Goal: Information Seeking & Learning: Check status

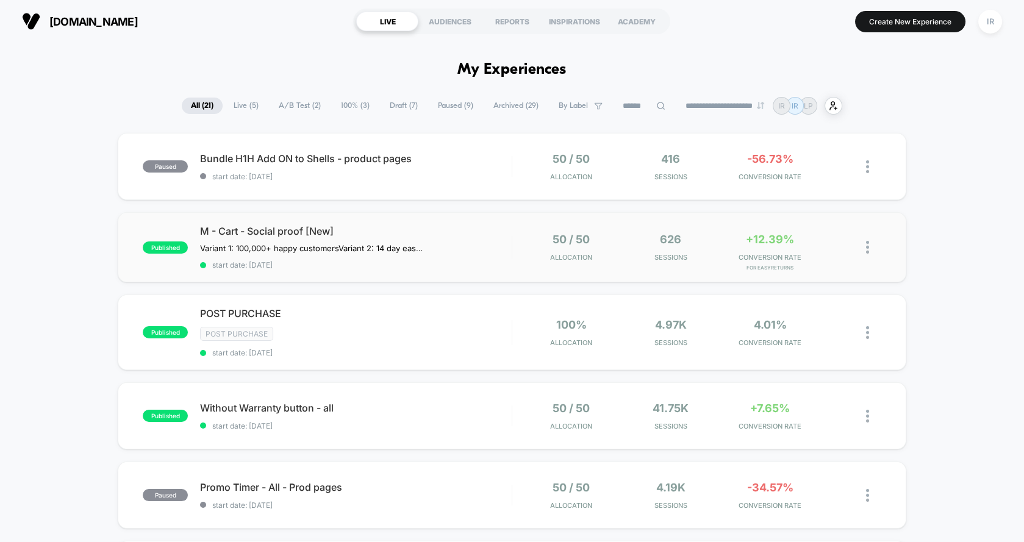
click at [512, 257] on div at bounding box center [512, 247] width 1 height 23
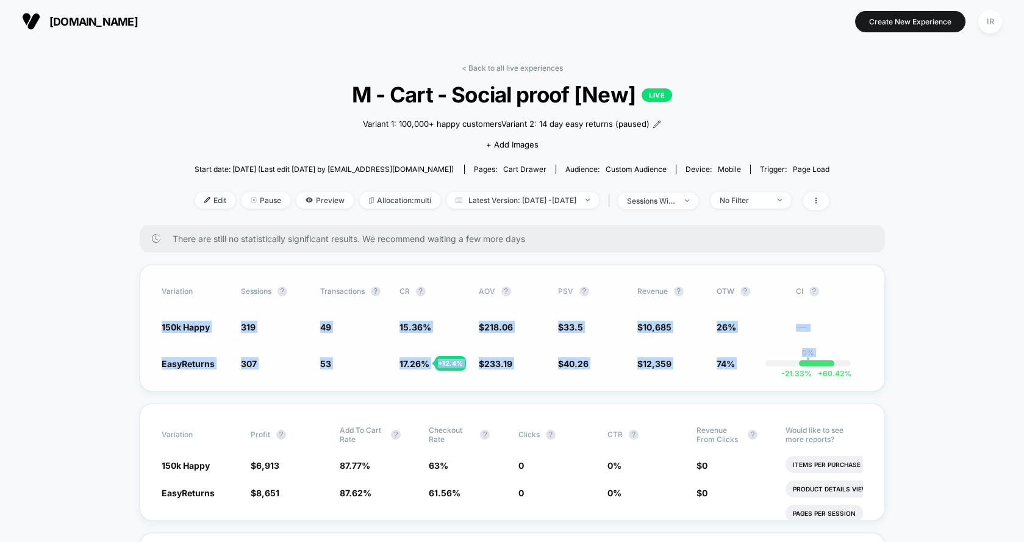
drag, startPoint x: 157, startPoint y: 324, endPoint x: 803, endPoint y: 365, distance: 646.9
click at [803, 365] on div "Variation Sessions ? Transactions ? CR ? AOV ? PSV ? Revenue ? OTW ? CI ? 150k …" at bounding box center [512, 328] width 745 height 127
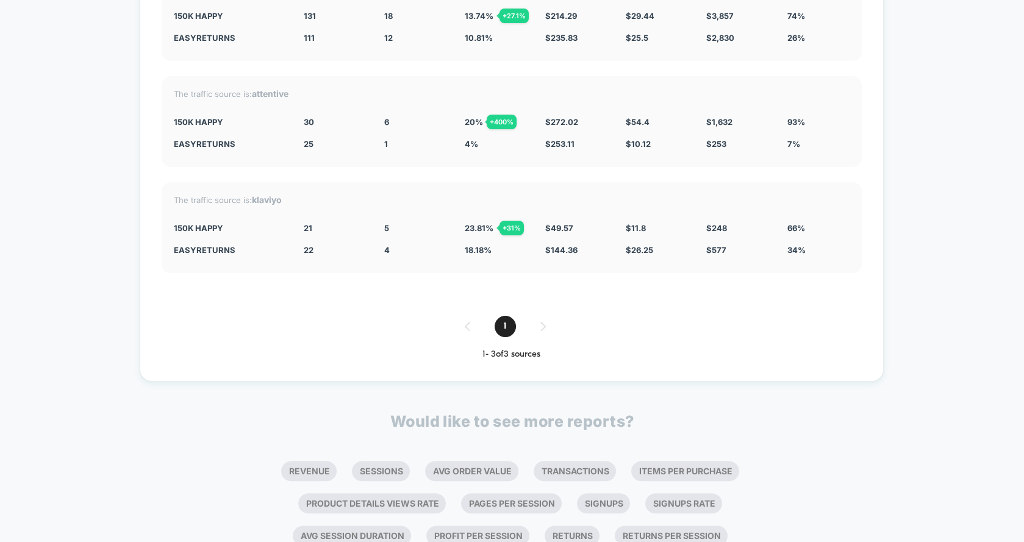
scroll to position [2972, 0]
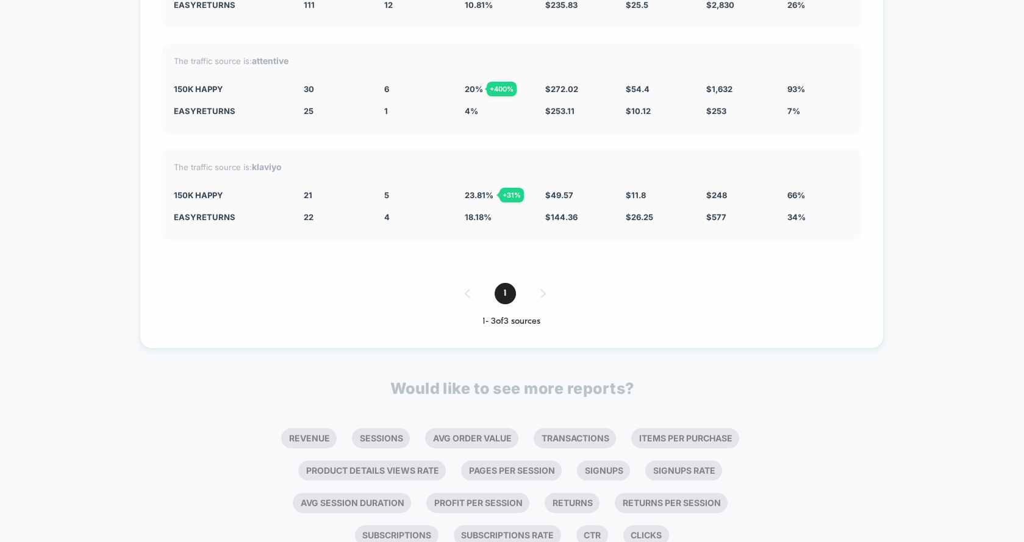
click at [540, 283] on div "1" at bounding box center [512, 293] width 700 height 21
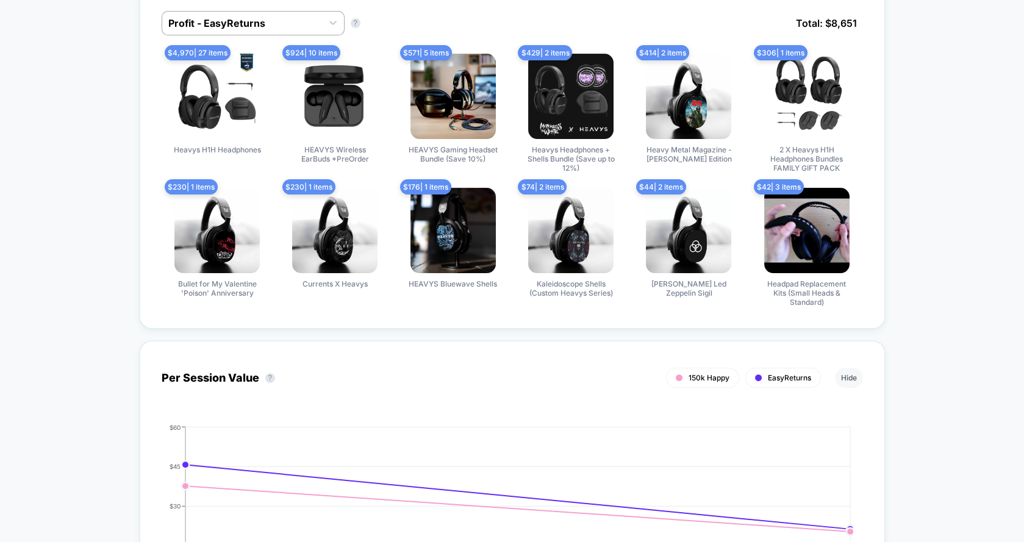
scroll to position [322, 0]
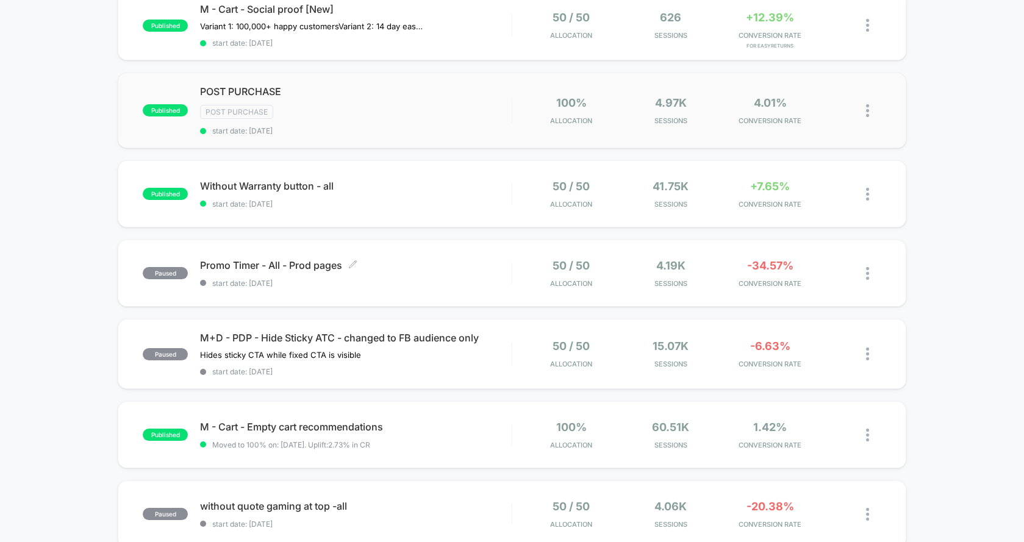
scroll to position [223, 0]
click at [484, 199] on span "start date: [DATE]" at bounding box center [356, 203] width 312 height 9
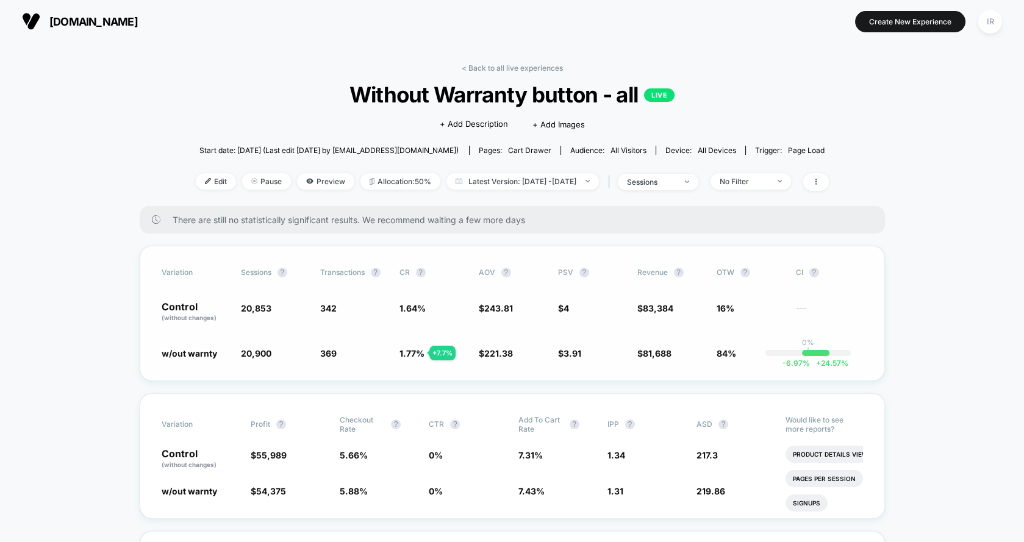
scroll to position [72, 0]
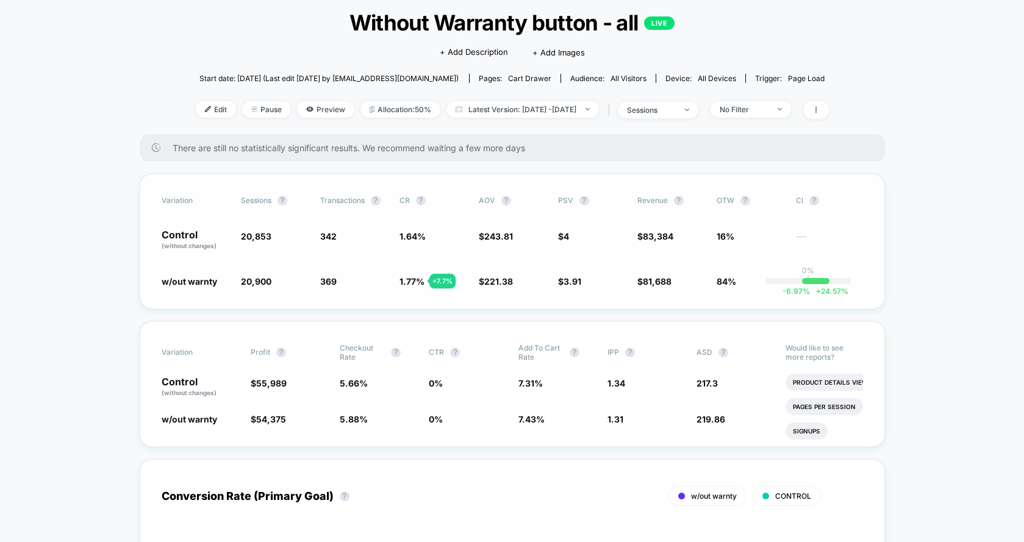
drag, startPoint x: 324, startPoint y: 241, endPoint x: 344, endPoint y: 262, distance: 28.0
click at [343, 262] on div "Variation Sessions ? Transactions ? CR ? AOV ? PSV ? Revenue ? OTW ? CI ? Contr…" at bounding box center [512, 241] width 745 height 135
click at [522, 230] on span "$ 243.81" at bounding box center [512, 240] width 67 height 21
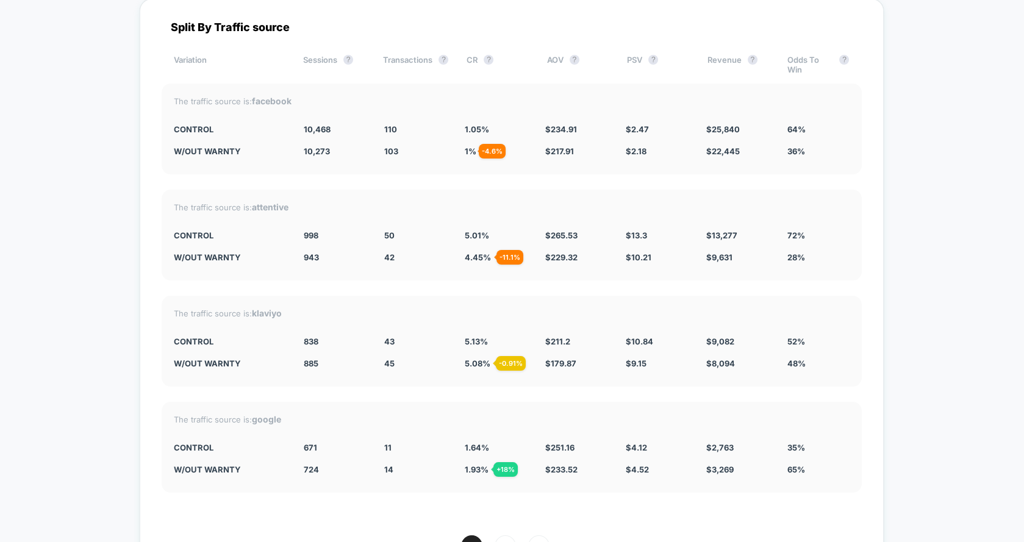
scroll to position [4325, 0]
